Goal: Check status: Check status

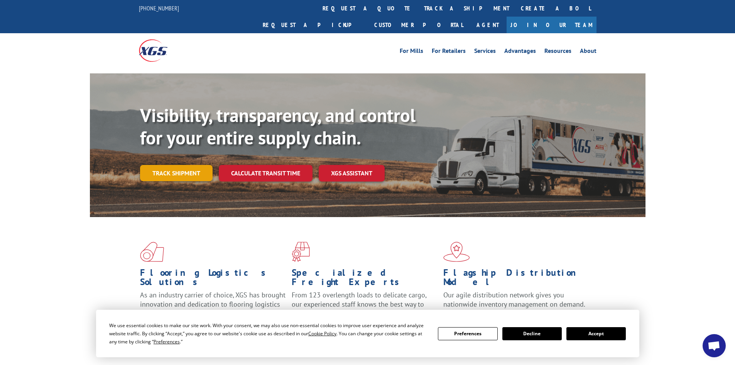
click at [172, 165] on link "Track shipment" at bounding box center [176, 173] width 73 height 16
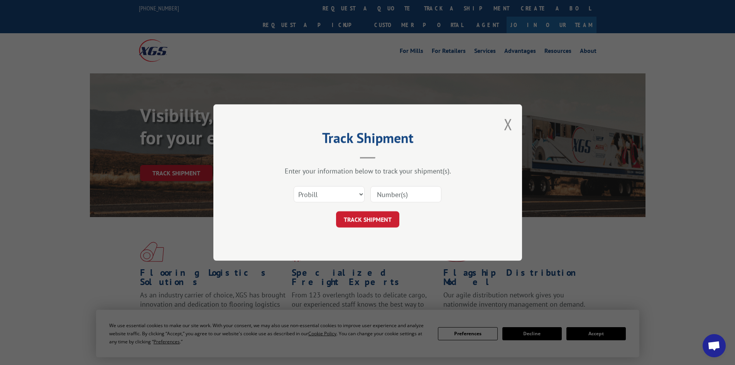
drag, startPoint x: 398, startPoint y: 190, endPoint x: 438, endPoint y: 188, distance: 40.5
click at [399, 190] on input at bounding box center [405, 194] width 71 height 16
click at [357, 195] on select "Select category... Probill BOL PO" at bounding box center [329, 194] width 71 height 16
select select "bol"
click at [294, 186] on select "Select category... Probill BOL PO" at bounding box center [329, 194] width 71 height 16
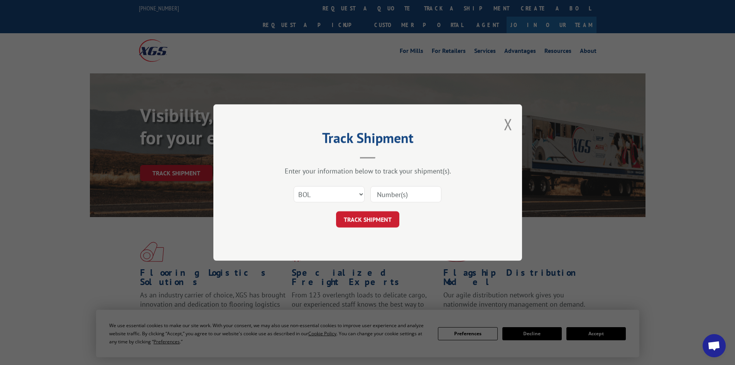
drag, startPoint x: 391, startPoint y: 194, endPoint x: 473, endPoint y: 192, distance: 82.6
click at [399, 194] on input at bounding box center [405, 194] width 71 height 16
type input "462736875385"
click at [336, 211] on button "TRACK SHIPMENT" at bounding box center [367, 219] width 63 height 16
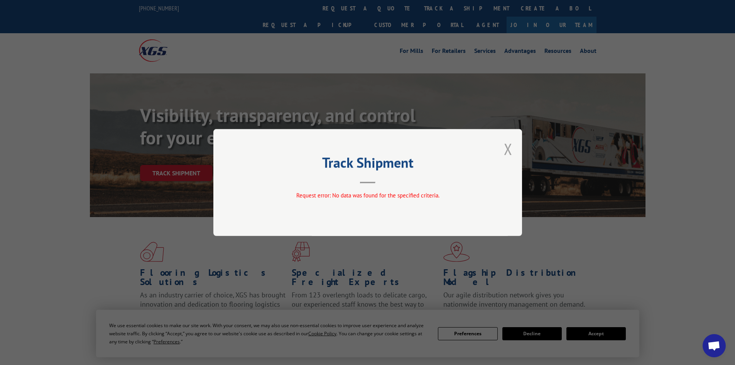
click at [506, 144] on button "Close modal" at bounding box center [508, 148] width 8 height 20
